Goal: Register for event/course

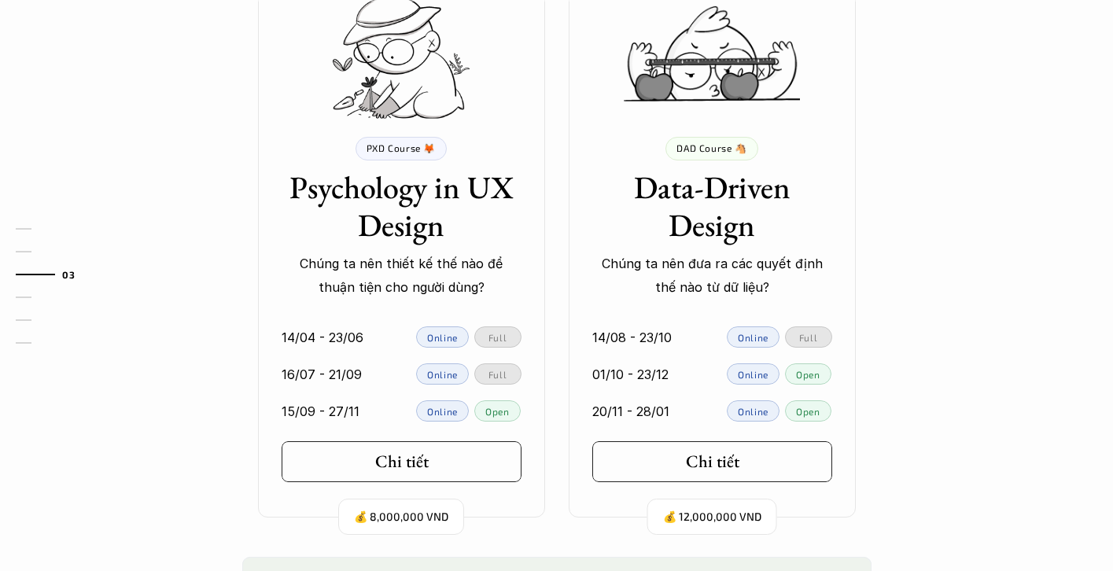
scroll to position [2094, 0]
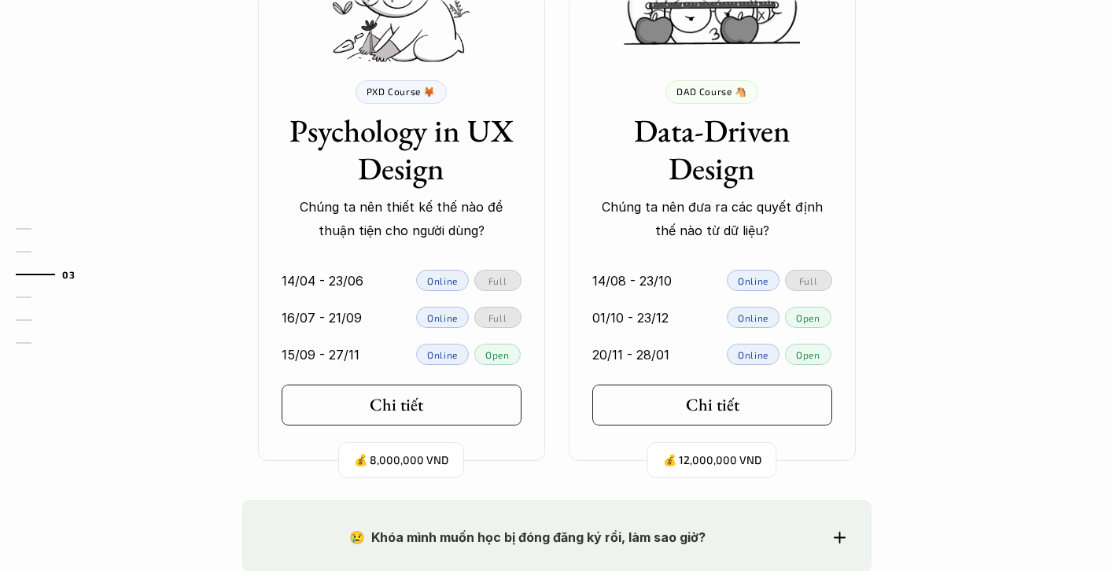
click at [465, 420] on link "Chi tiết" at bounding box center [402, 405] width 240 height 41
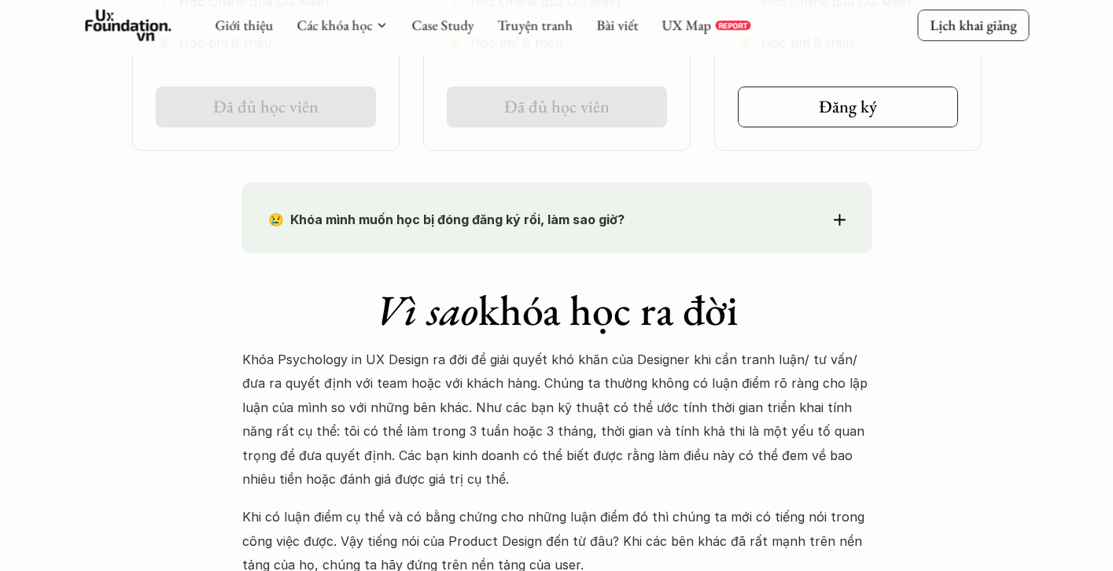
scroll to position [1202, 0]
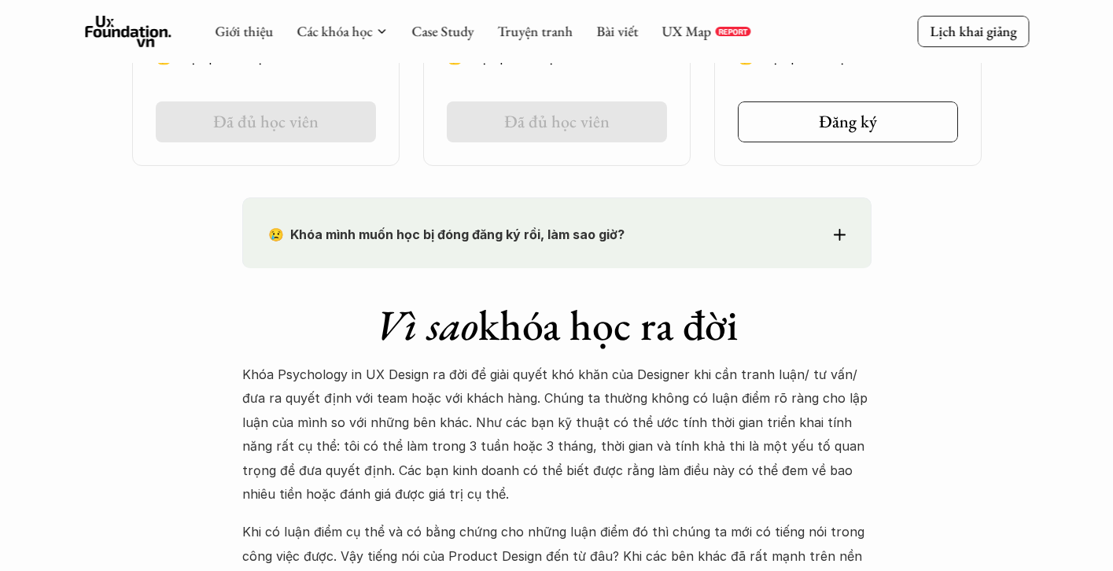
click at [824, 242] on div "😢 Khóa mình muốn học bị đóng đăng ký rồi, làm sao giờ?" at bounding box center [556, 235] width 577 height 24
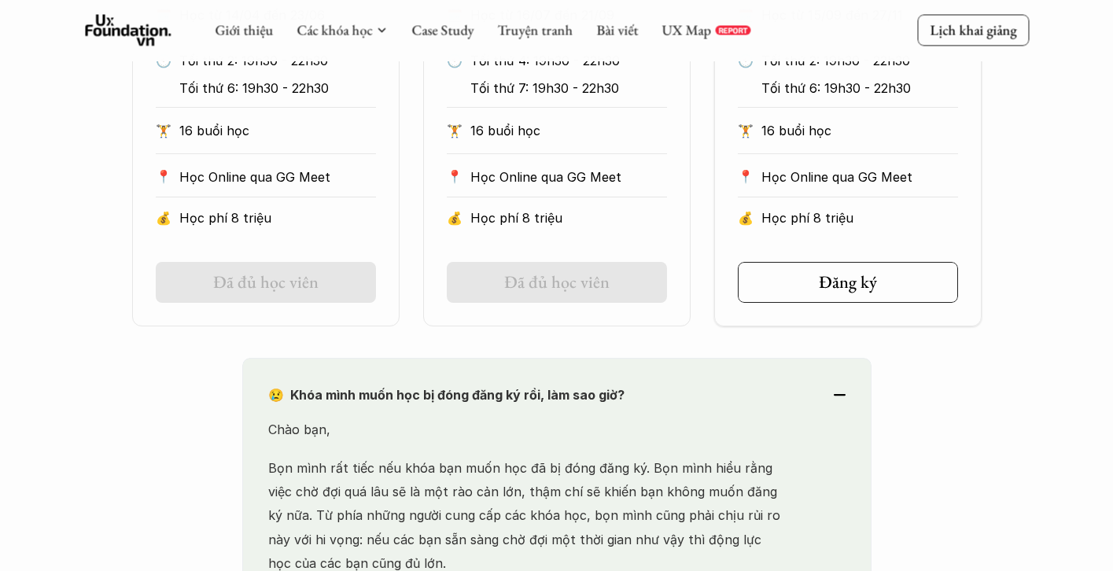
scroll to position [930, 0]
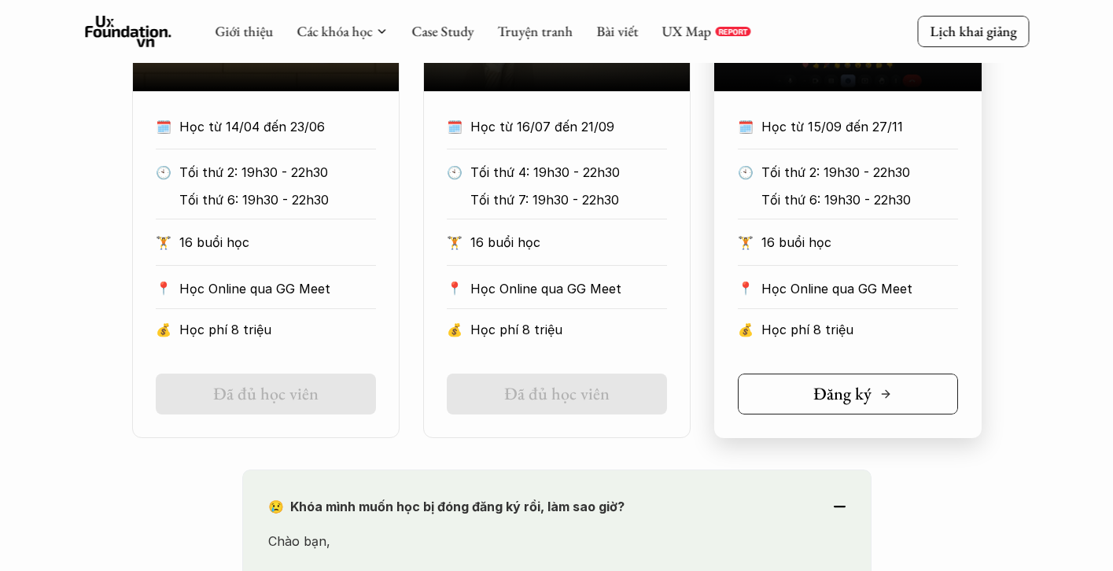
click at [817, 400] on h5 "Đăng ký" at bounding box center [842, 394] width 58 height 20
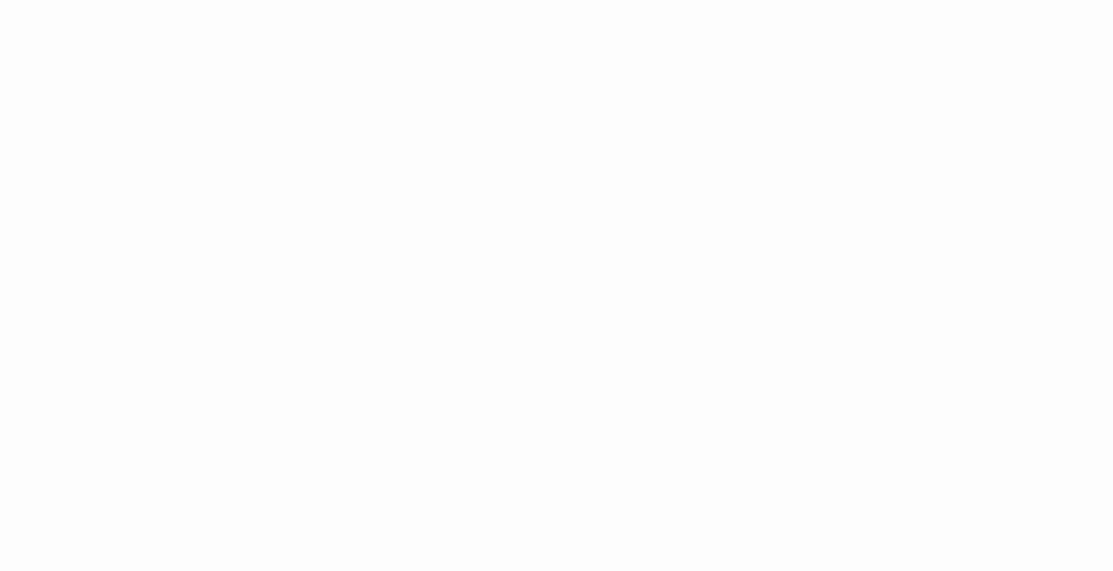
scroll to position [2486, 0]
